Goal: Information Seeking & Learning: Learn about a topic

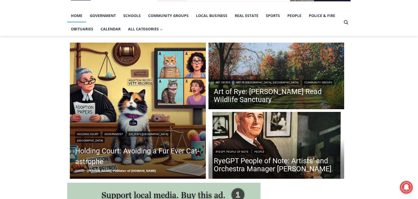
scroll to position [106, 0]
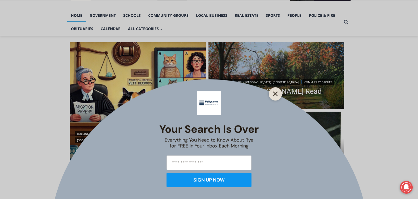
click at [279, 93] on button "Close" at bounding box center [275, 93] width 7 height 7
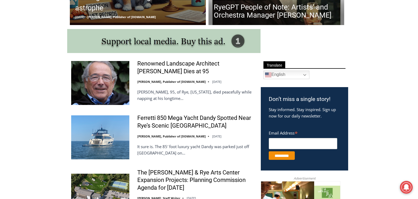
scroll to position [266, 0]
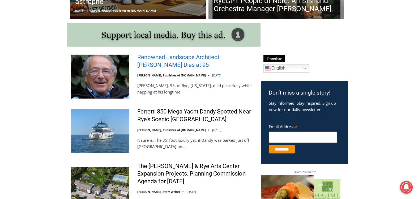
click at [159, 64] on link "Renowned Landscape Architect [PERSON_NAME] Dies at 95" at bounding box center [195, 60] width 117 height 15
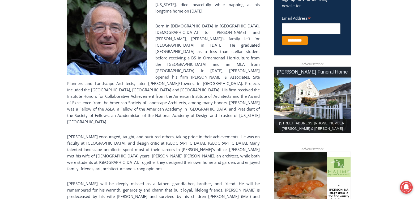
scroll to position [213, 0]
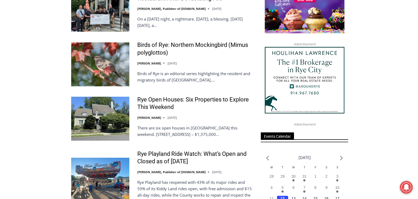
scroll to position [638, 0]
